Goal: Go to known website: Access a specific website the user already knows

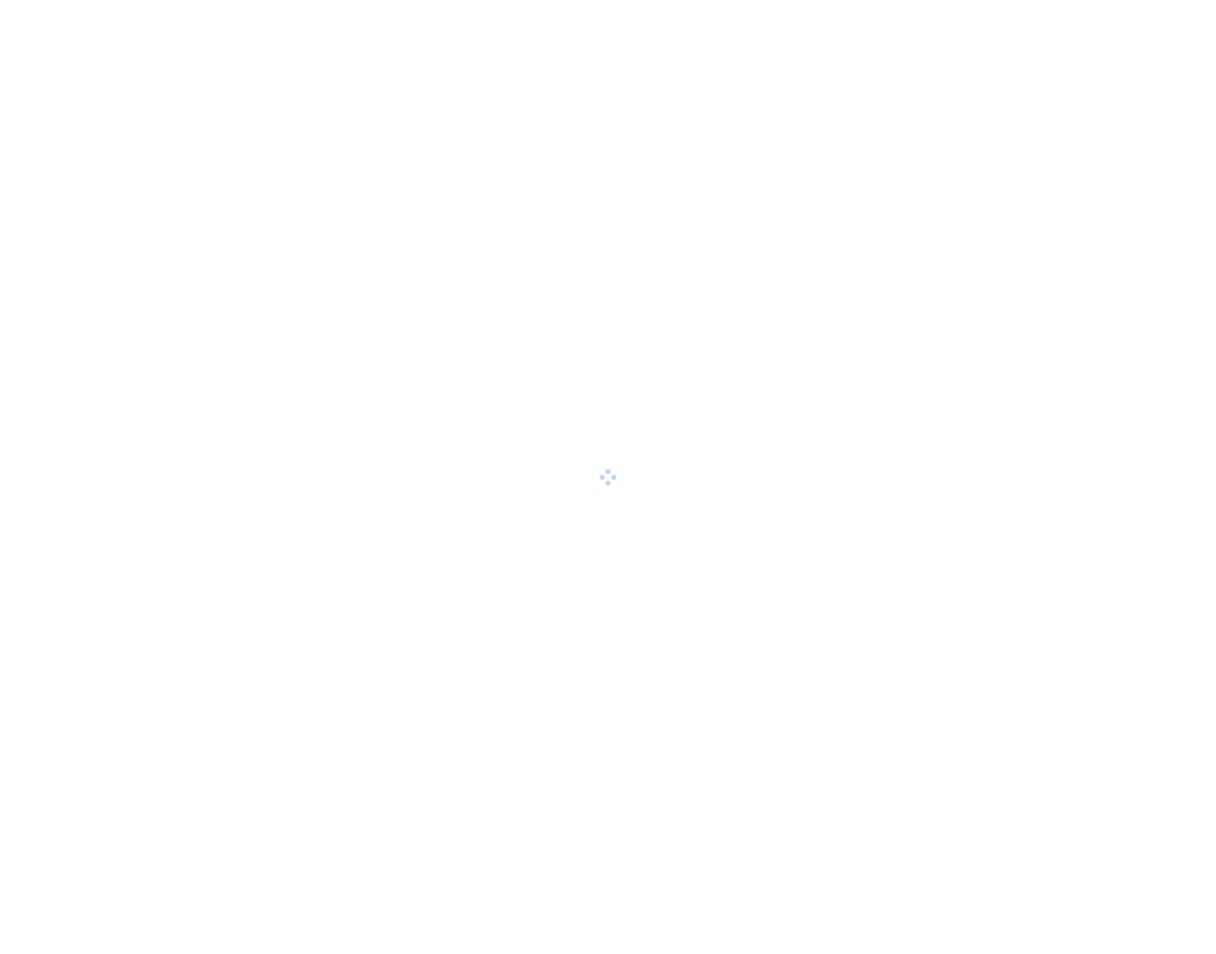
drag, startPoint x: 447, startPoint y: 218, endPoint x: 470, endPoint y: 223, distance: 23.4
